Goal: Task Accomplishment & Management: Manage account settings

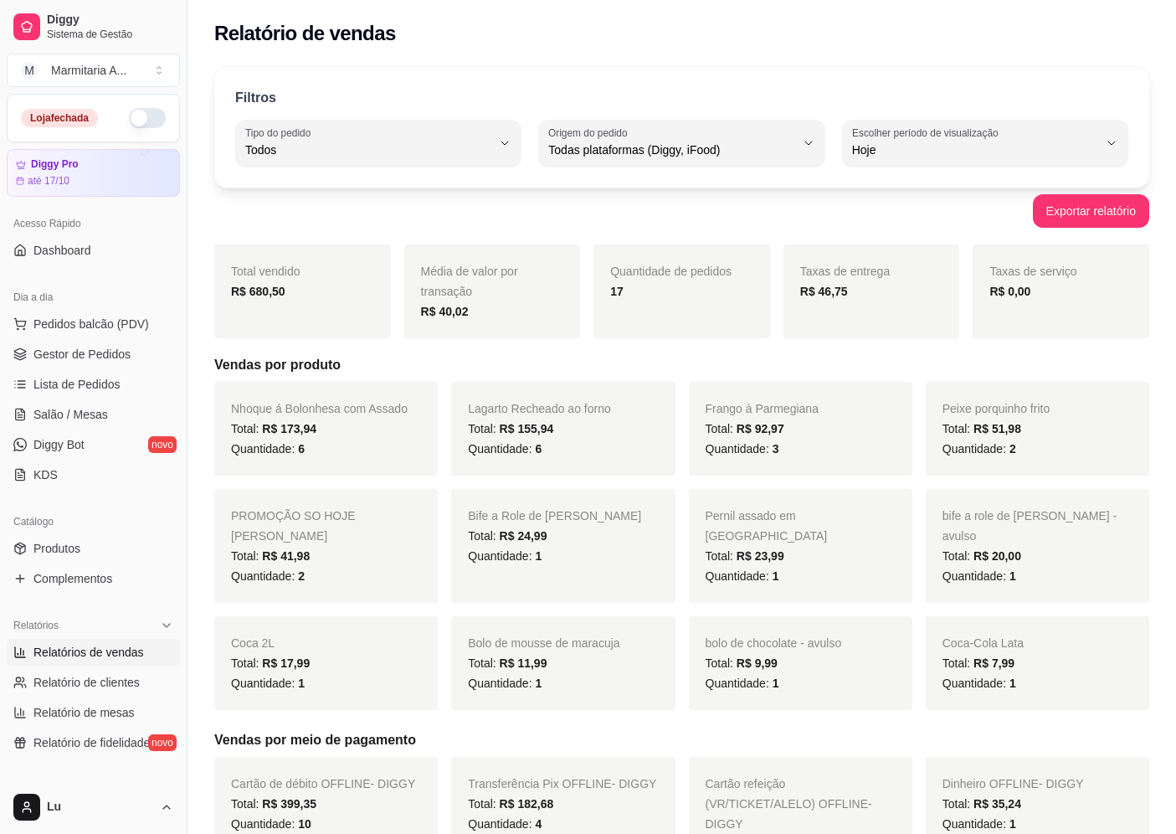
select select "ALL"
select select "0"
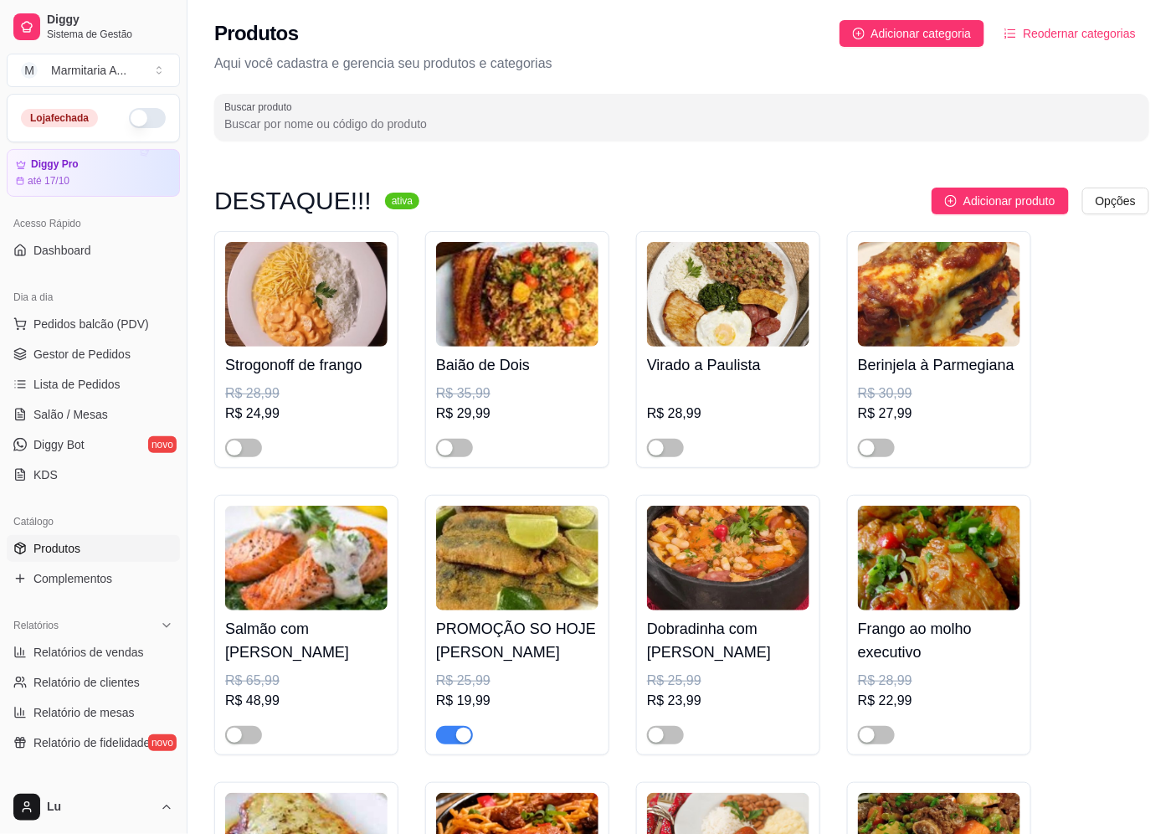
click at [137, 549] on link "Produtos" at bounding box center [93, 548] width 173 height 27
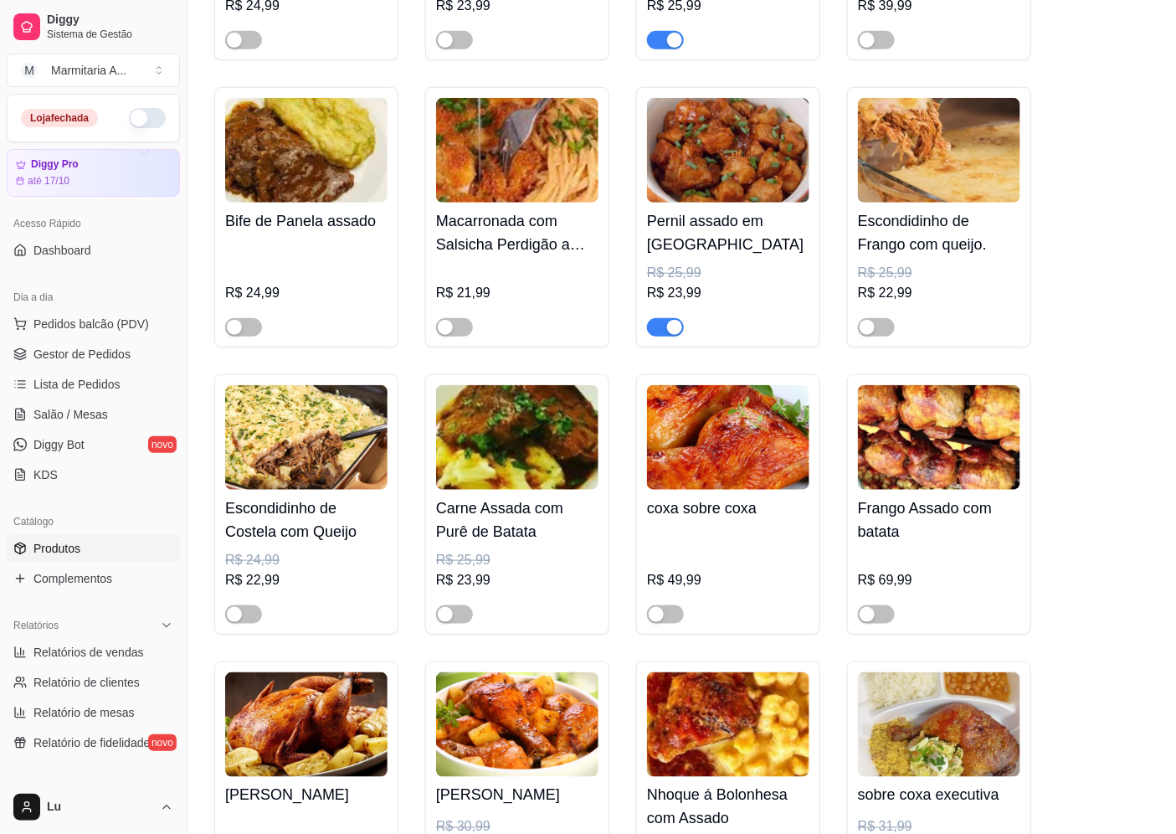
click at [661, 336] on span "button" at bounding box center [665, 327] width 37 height 18
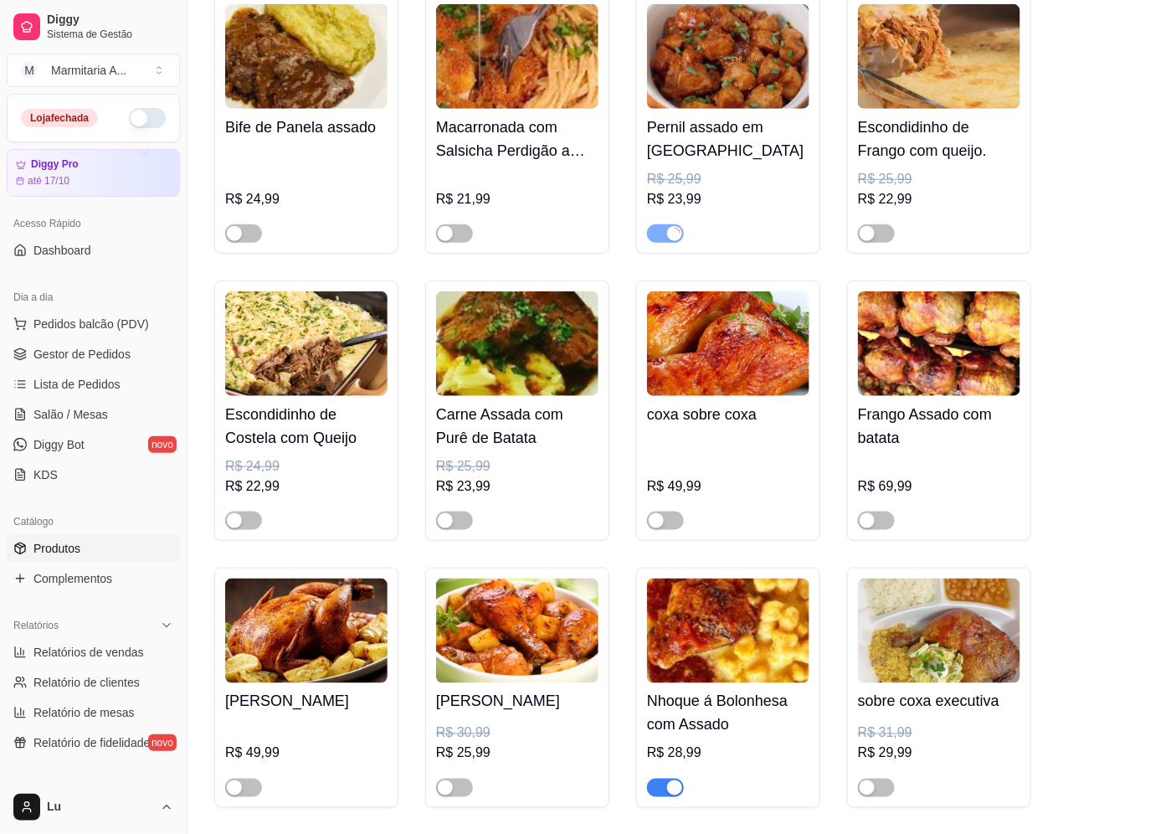
scroll to position [2604, 0]
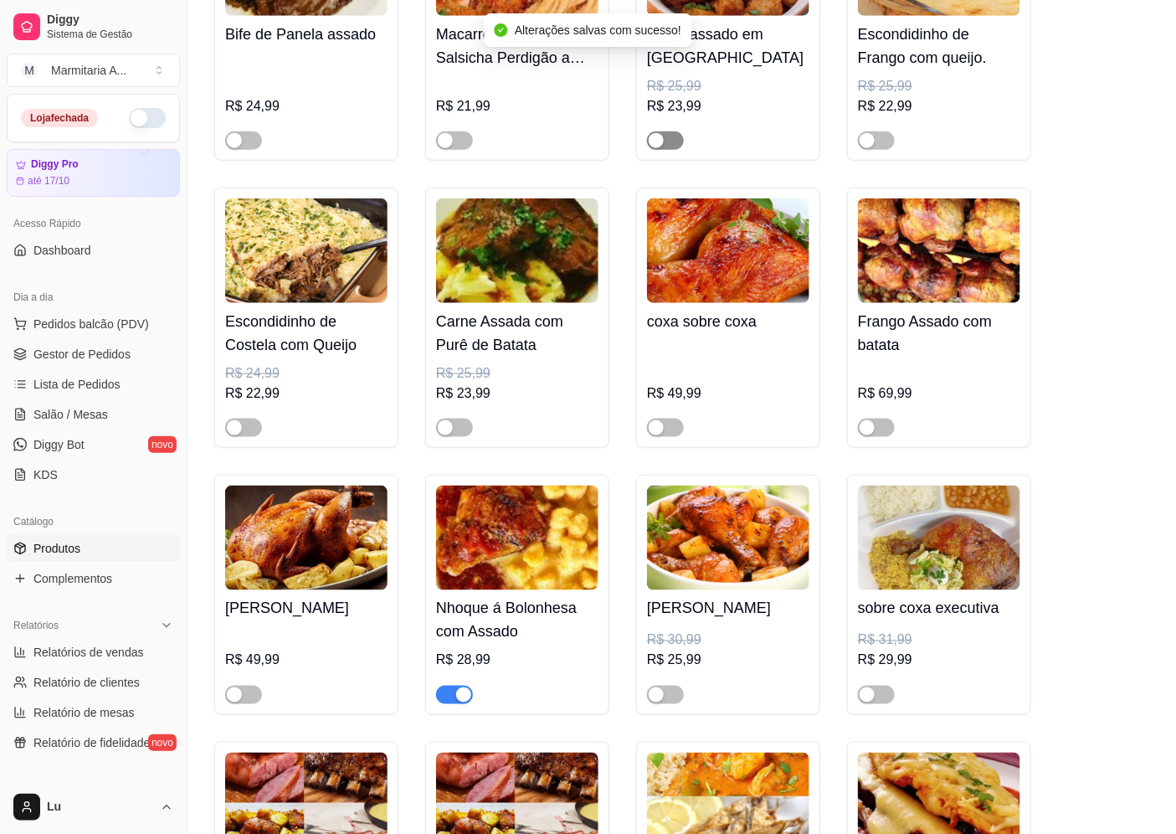
click at [667, 150] on span "button" at bounding box center [665, 140] width 37 height 18
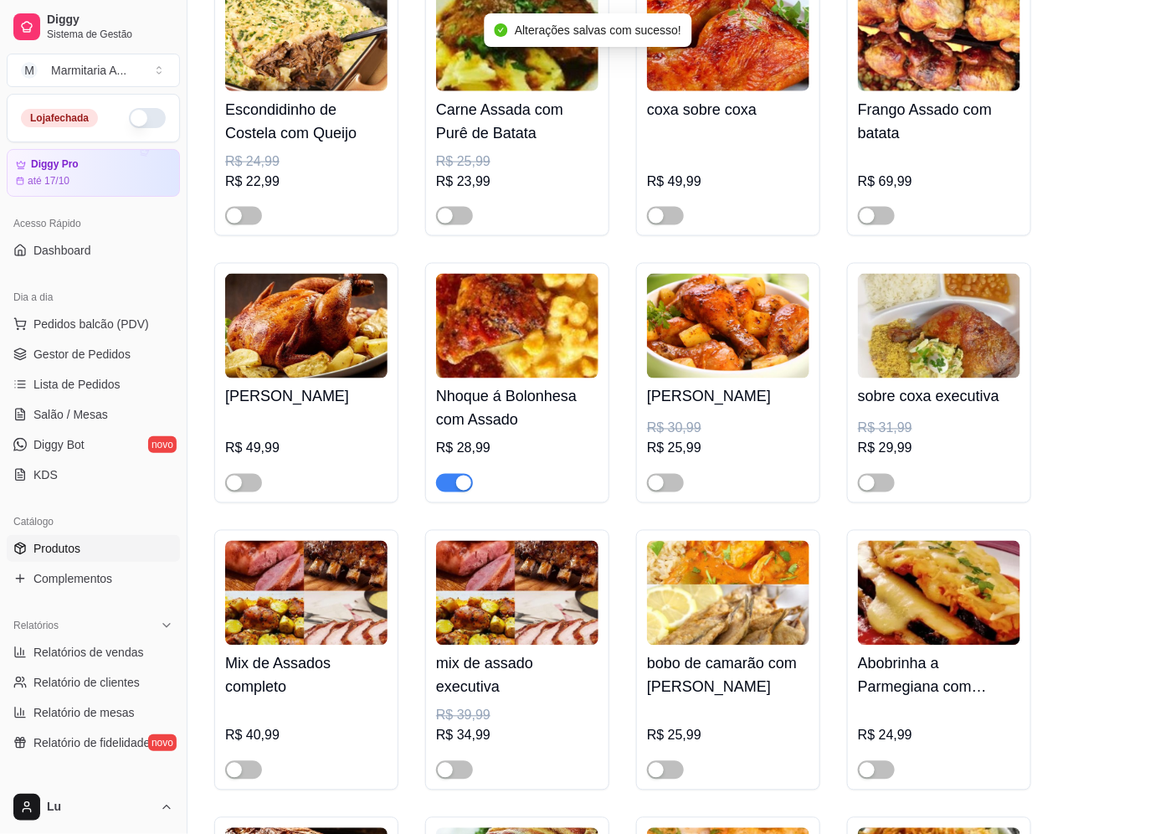
scroll to position [2882, 0]
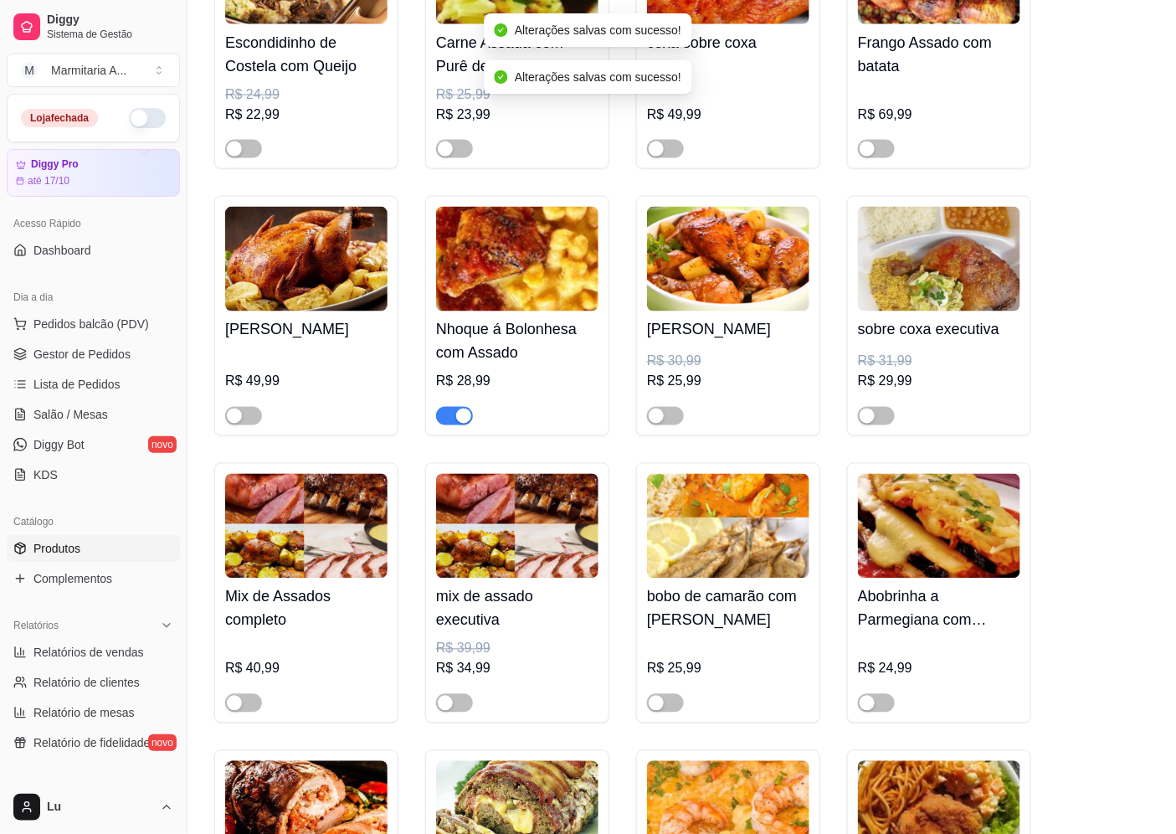
click at [452, 422] on button "button" at bounding box center [454, 416] width 37 height 18
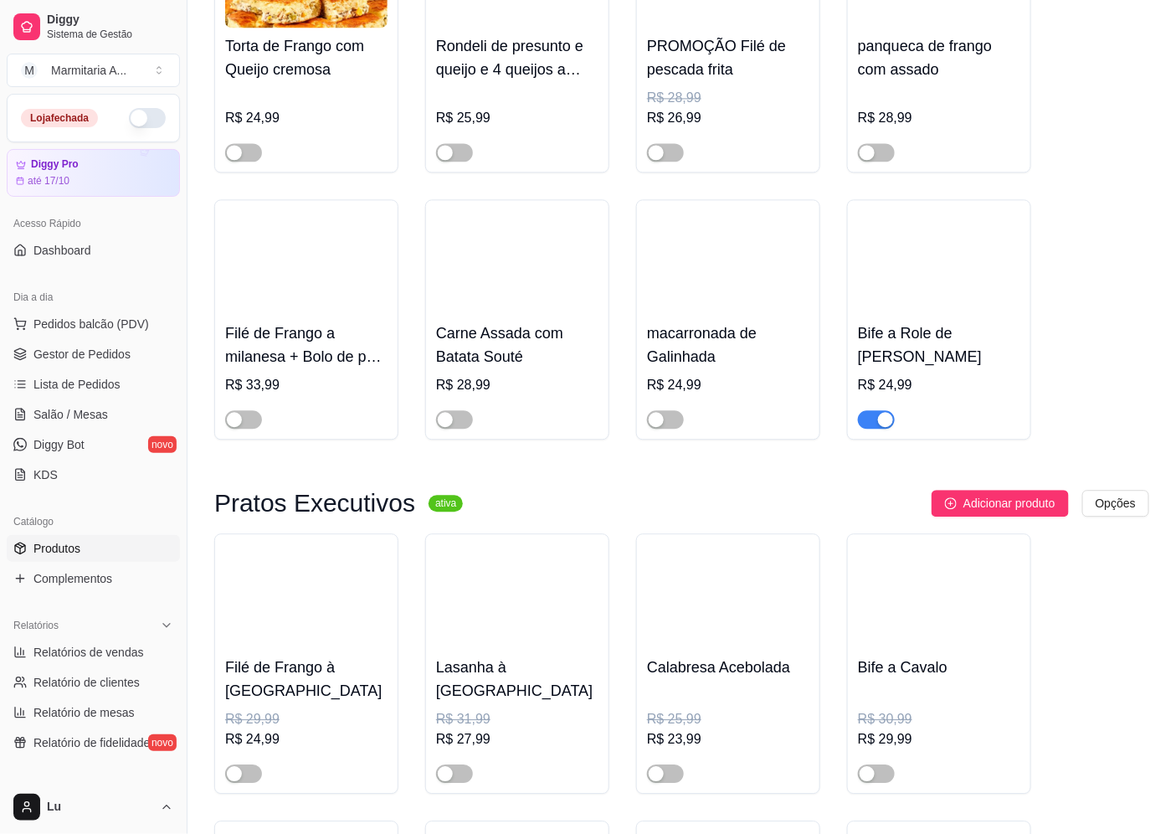
scroll to position [5393, 0]
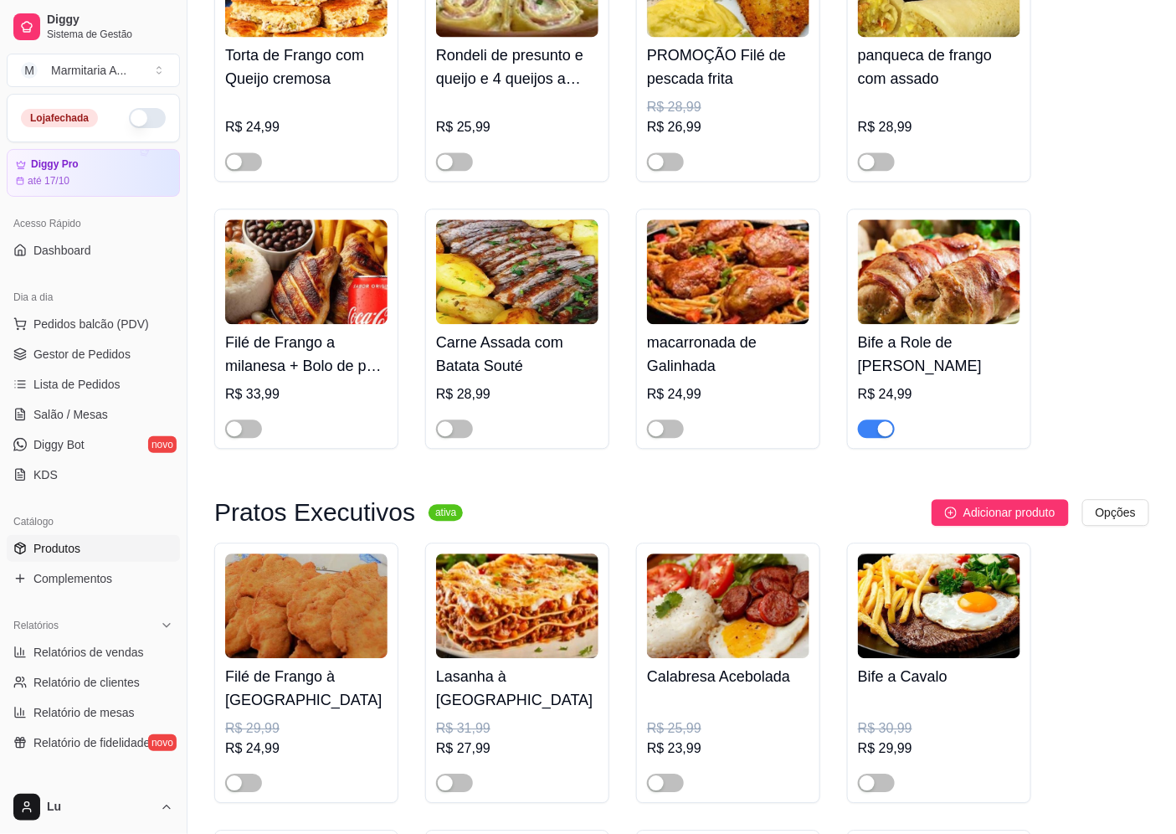
click at [885, 436] on div "button" at bounding box center [885, 428] width 15 height 15
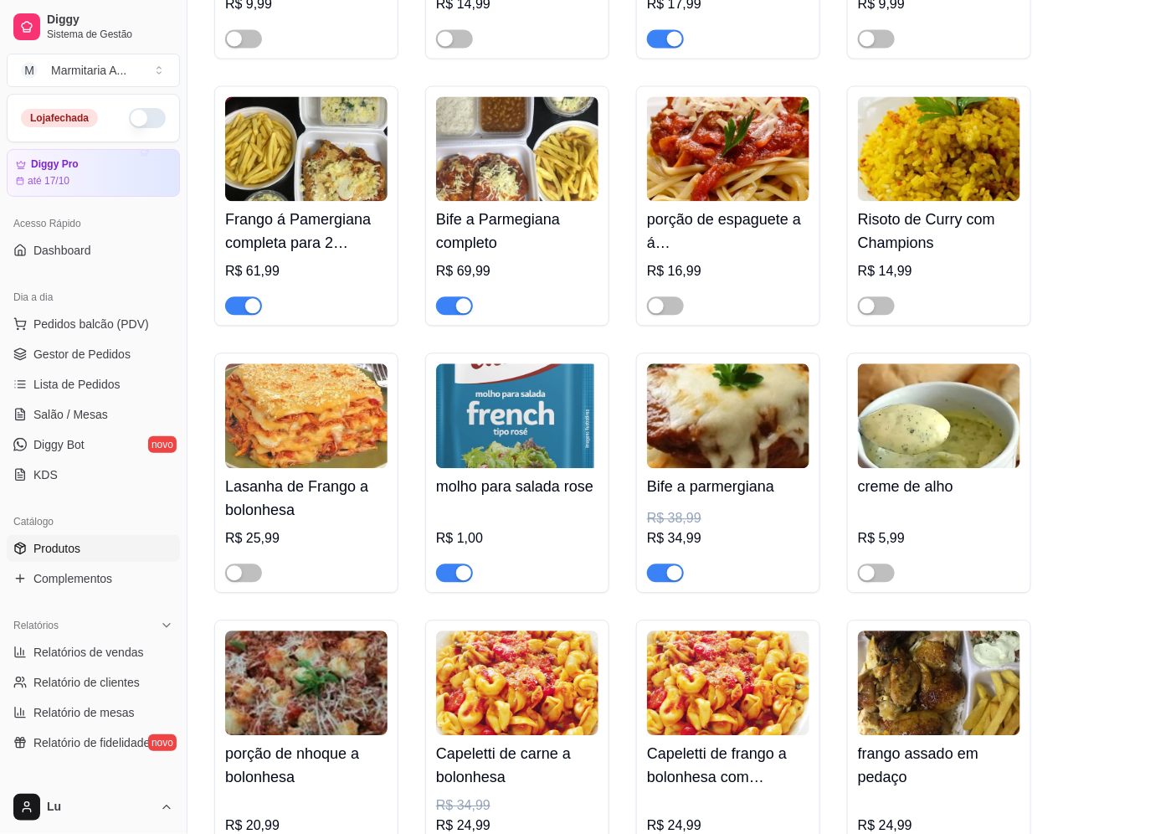
scroll to position [7532, 0]
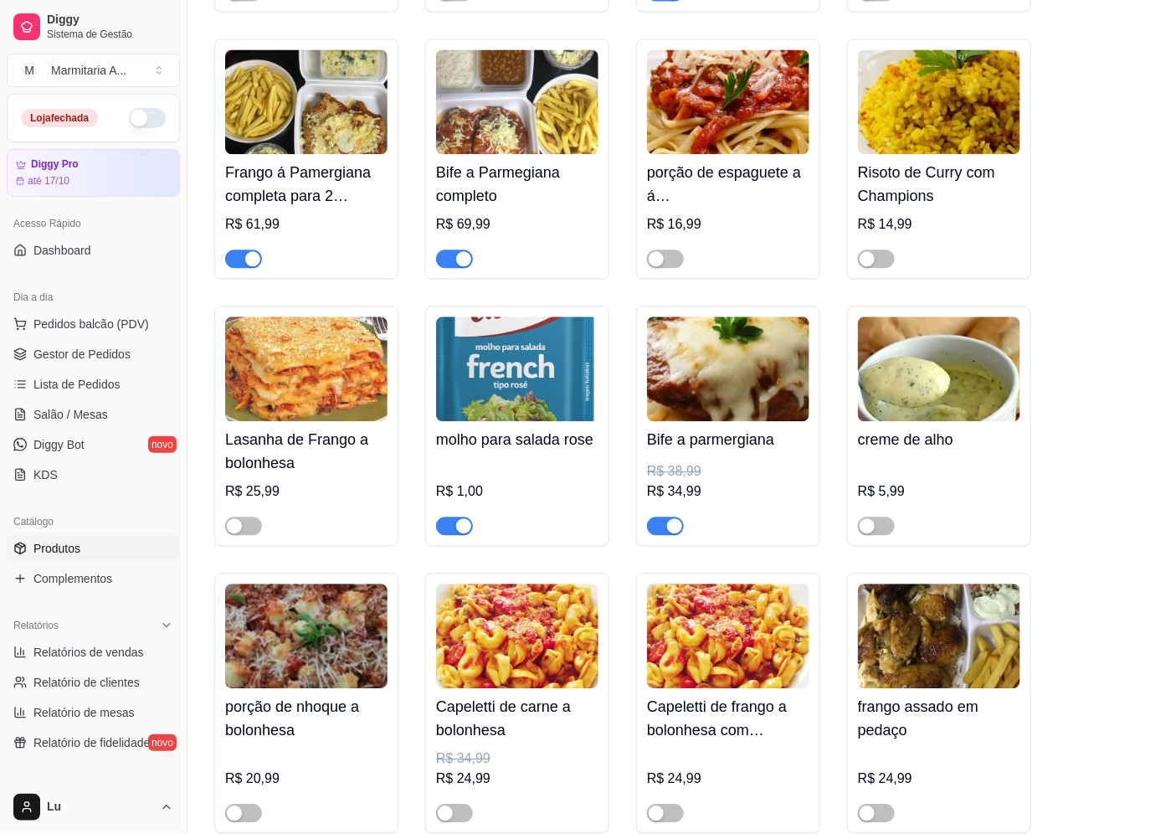
click at [453, 268] on span "button" at bounding box center [454, 258] width 37 height 18
click at [256, 266] on div "button" at bounding box center [252, 258] width 15 height 15
click at [663, 535] on span "button" at bounding box center [665, 525] width 37 height 18
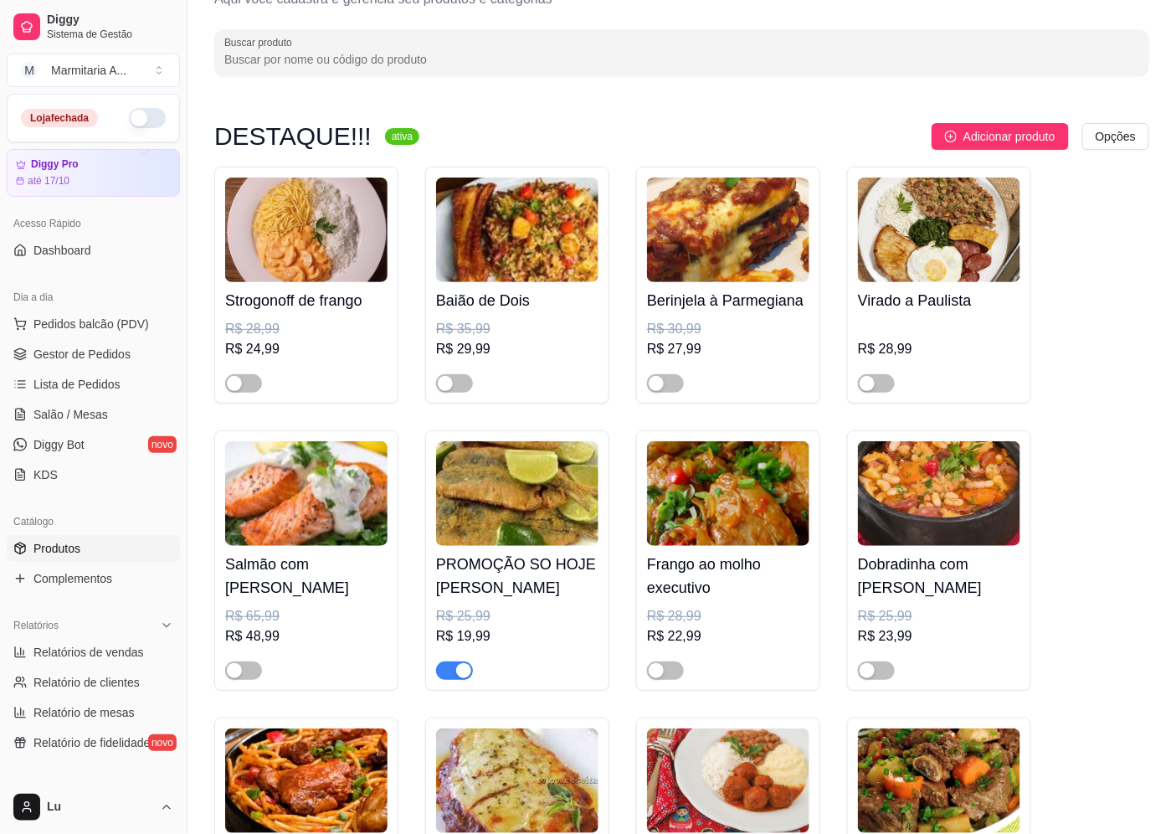
scroll to position [0, 0]
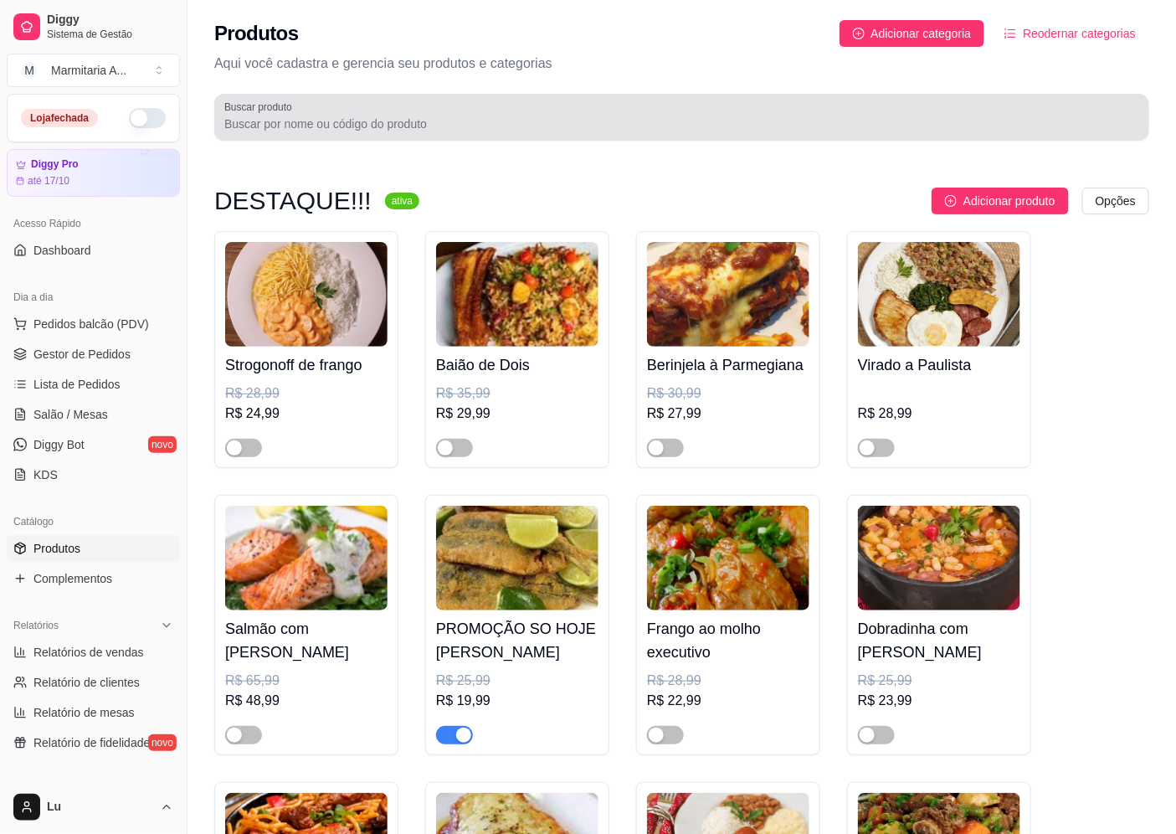
click at [591, 109] on div at bounding box center [681, 116] width 915 height 33
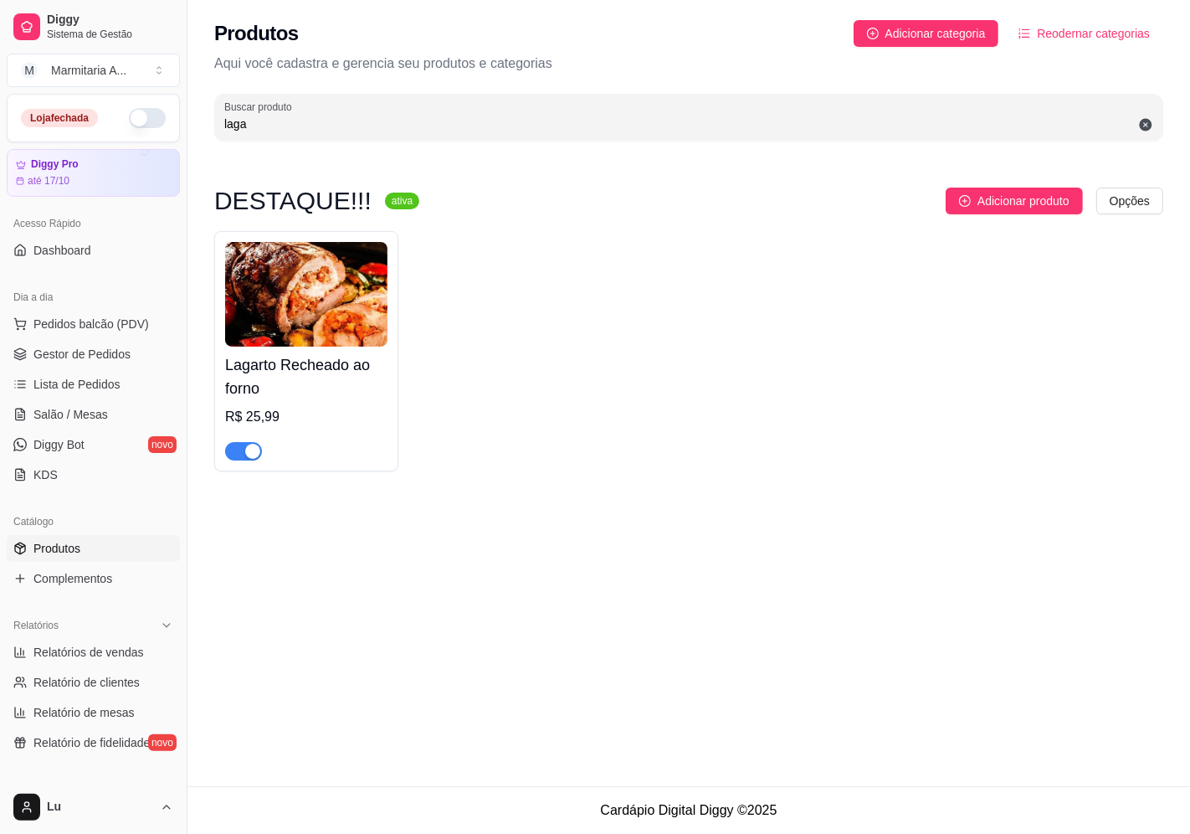
type input "laga"
drag, startPoint x: 249, startPoint y: 449, endPoint x: 251, endPoint y: 439, distance: 10.2
click at [251, 449] on div "button" at bounding box center [252, 451] width 15 height 15
drag, startPoint x: 294, startPoint y: 130, endPoint x: 198, endPoint y: 121, distance: 96.6
click at [198, 121] on div "Produtos Adicionar categoria Reodernar categorias Aqui você cadastra e gerencia…" at bounding box center [688, 75] width 1003 height 151
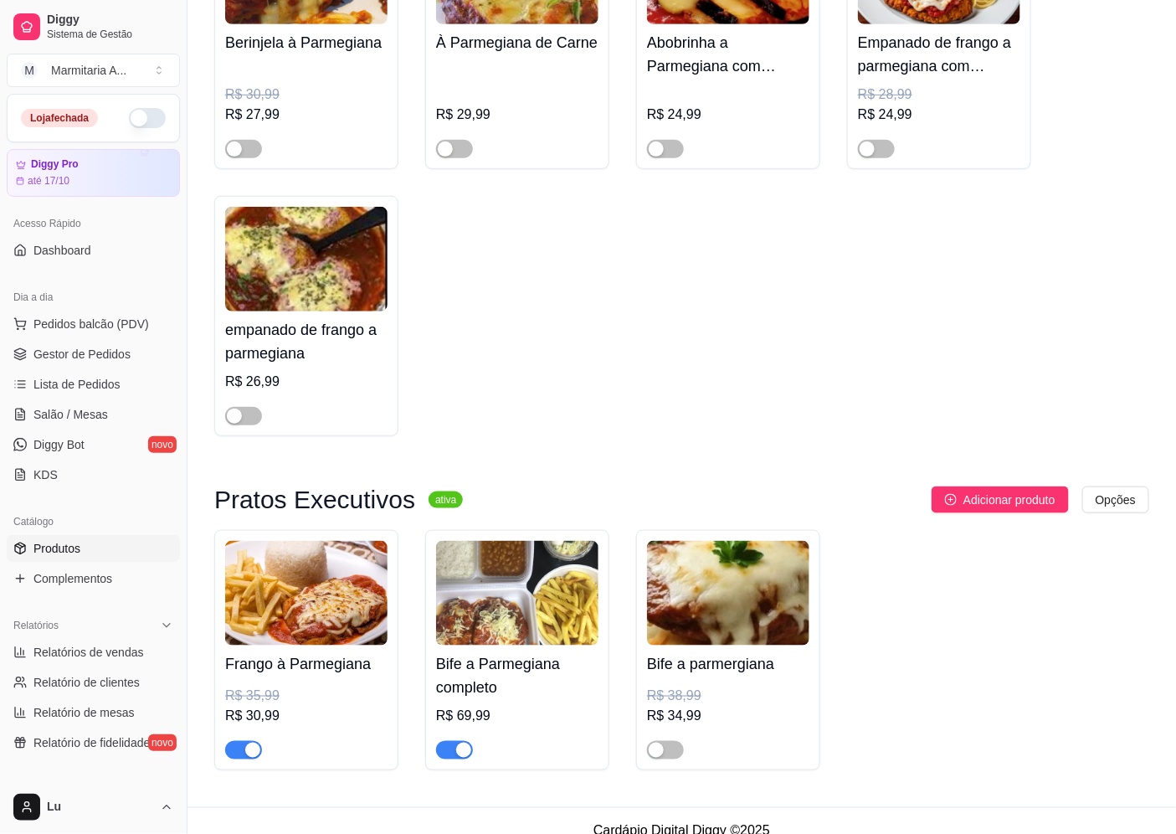
scroll to position [345, 0]
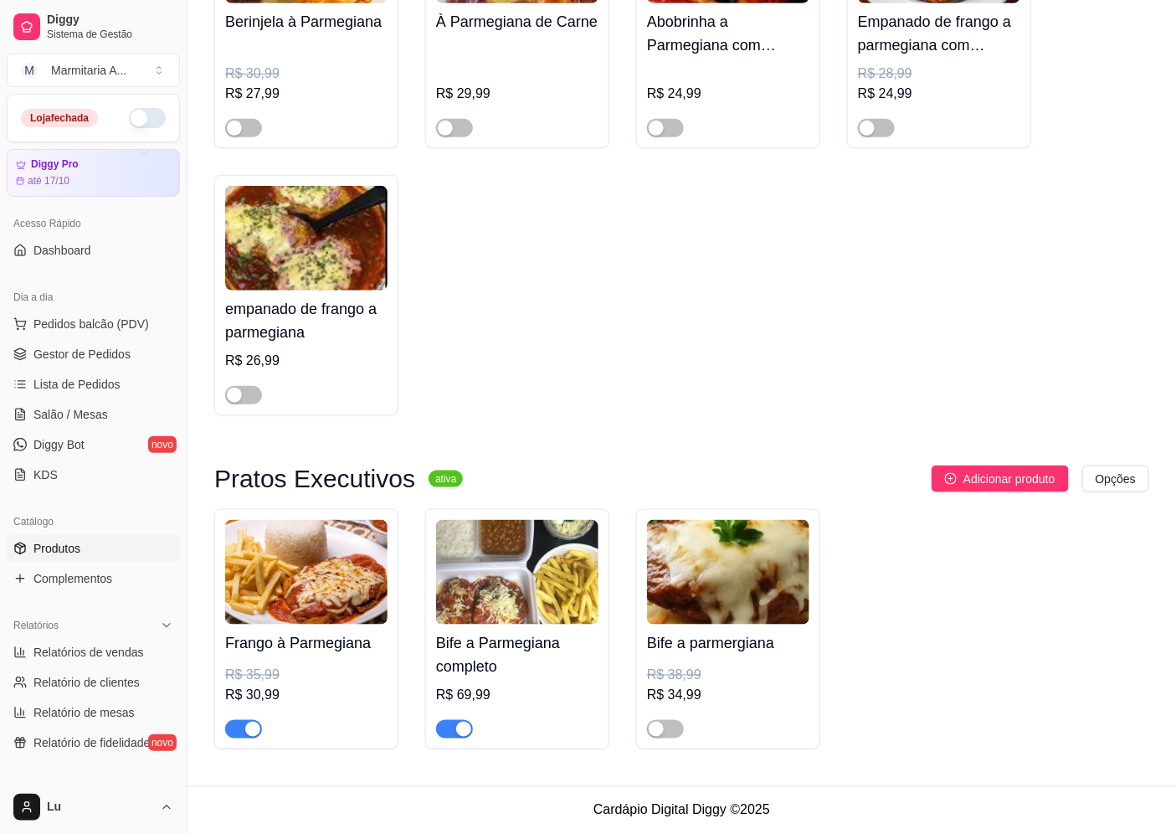
type input "parm"
click at [460, 725] on div "button" at bounding box center [463, 728] width 15 height 15
click at [254, 732] on div "button" at bounding box center [252, 728] width 15 height 15
